Goal: Task Accomplishment & Management: Use online tool/utility

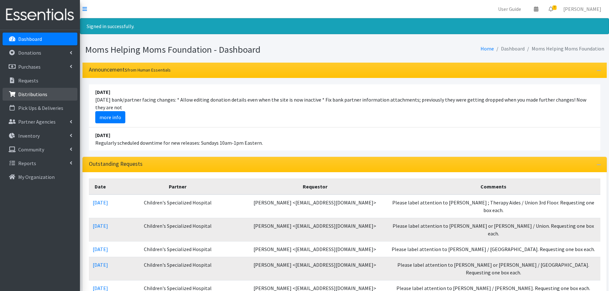
click at [24, 97] on p "Distributions" at bounding box center [32, 94] width 29 height 6
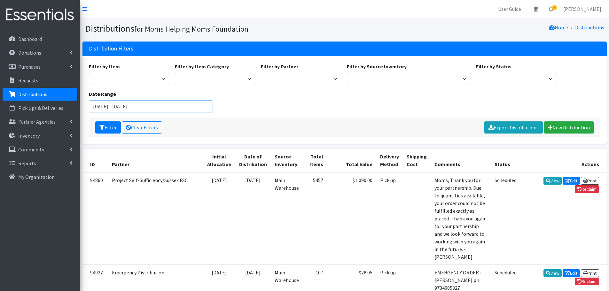
click at [183, 109] on input "June 13, 2025 - September 13, 2025" at bounding box center [151, 106] width 124 height 12
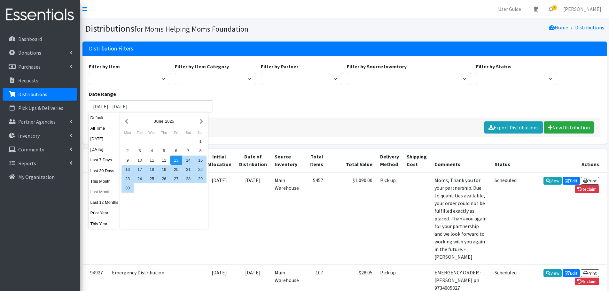
click at [98, 193] on button "Last Month" at bounding box center [104, 191] width 31 height 9
type input "July 1, 2025 - July 31, 2025"
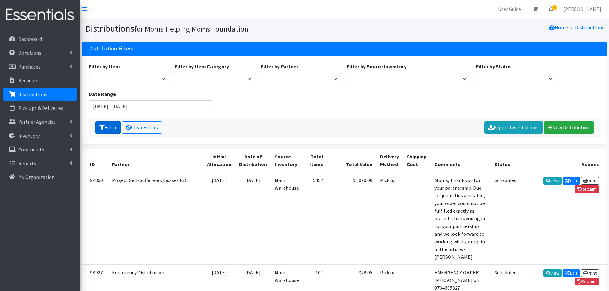
click at [105, 127] on button "Filter" at bounding box center [108, 127] width 26 height 12
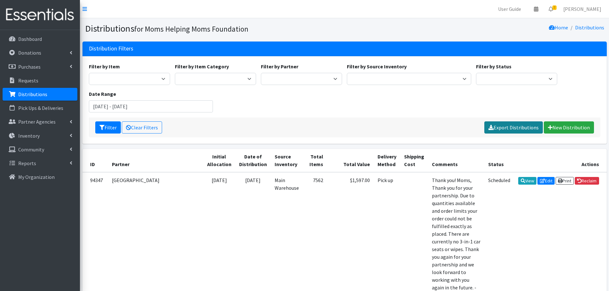
click at [522, 124] on link "Export Distributions" at bounding box center [513, 127] width 58 height 12
